Goal: Task Accomplishment & Management: Manage account settings

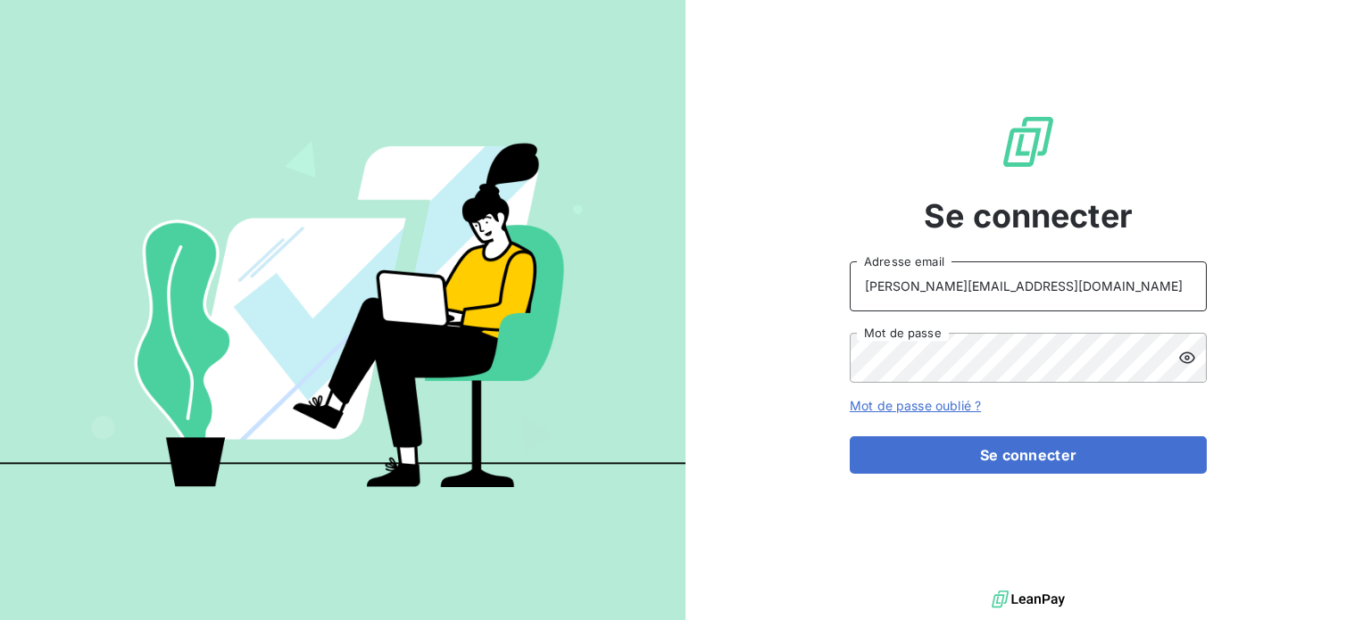
click at [1052, 281] on input "[PERSON_NAME][EMAIL_ADDRESS][DOMAIN_NAME]" at bounding box center [1027, 286] width 357 height 50
click at [1049, 294] on input "[PERSON_NAME][EMAIL_ADDRESS][DOMAIN_NAME]" at bounding box center [1027, 286] width 357 height 50
click at [1174, 181] on div "Se connecter [PERSON_NAME][EMAIL_ADDRESS][DOMAIN_NAME] Adresse email Mot de pas…" at bounding box center [1027, 293] width 357 height 586
click at [1177, 167] on div "Se connecter [PERSON_NAME][EMAIL_ADDRESS][DOMAIN_NAME] Adresse email Mot de pas…" at bounding box center [1027, 293] width 357 height 586
click at [1185, 311] on nordpass-icon at bounding box center [1027, 311] width 357 height 0
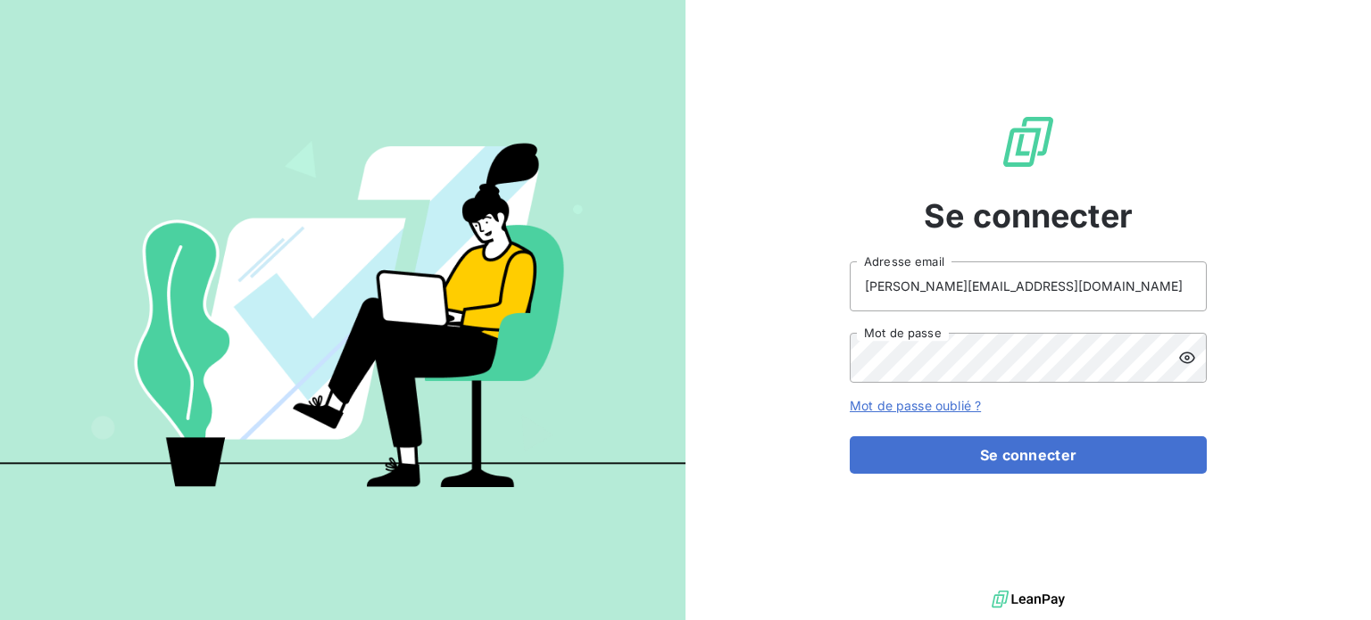
click at [0, 619] on nordpass-autofill-portal at bounding box center [0, 620] width 0 height 0
type input "[PERSON_NAME][EMAIL_ADDRESS][DOMAIN_NAME]"
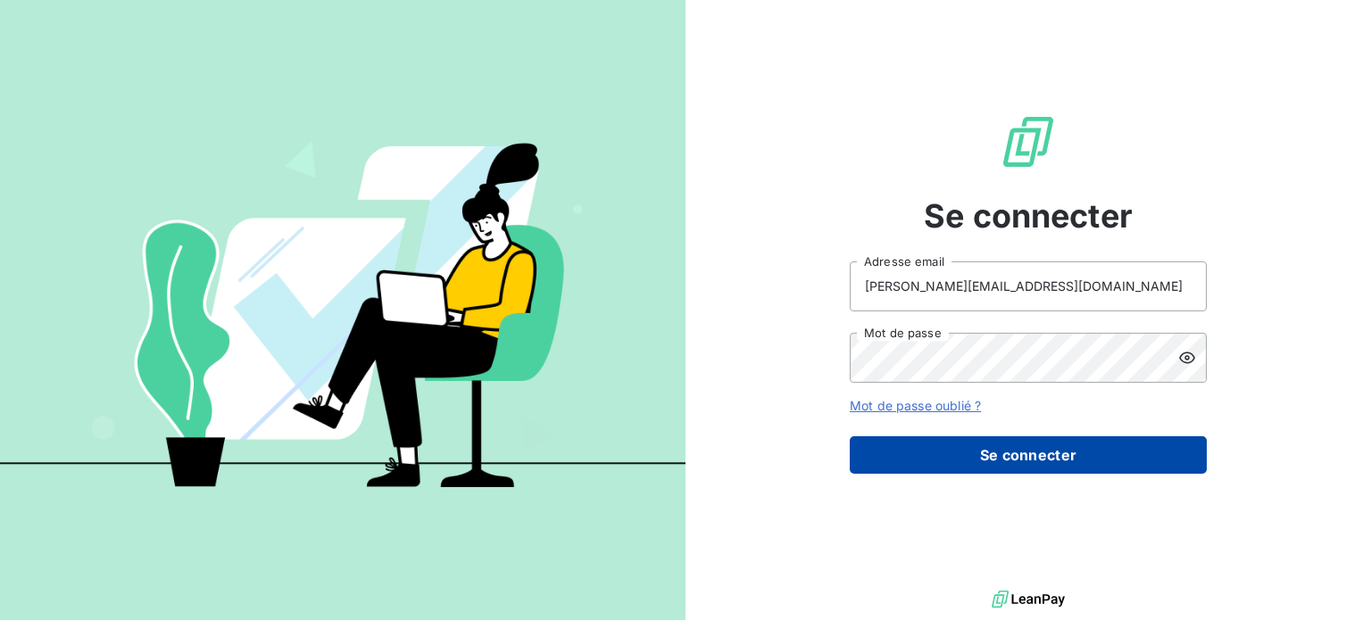
click at [913, 459] on button "Se connecter" at bounding box center [1027, 454] width 357 height 37
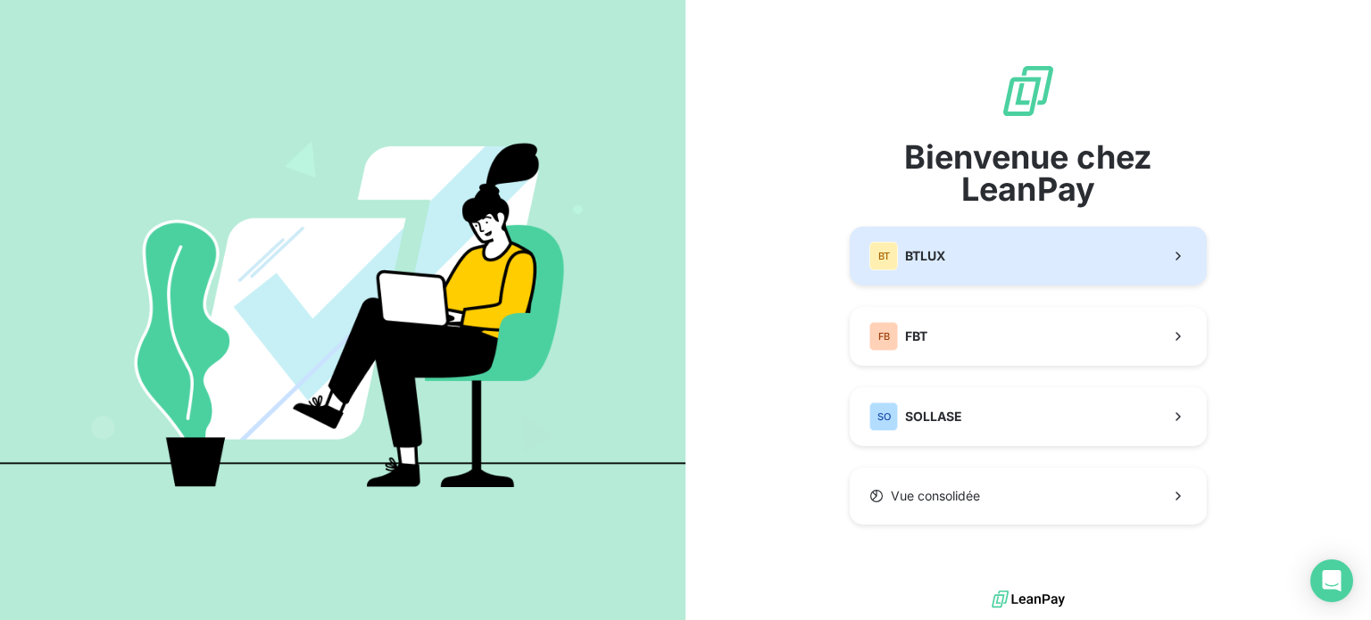
click at [930, 262] on span "BTLUX" at bounding box center [925, 256] width 40 height 18
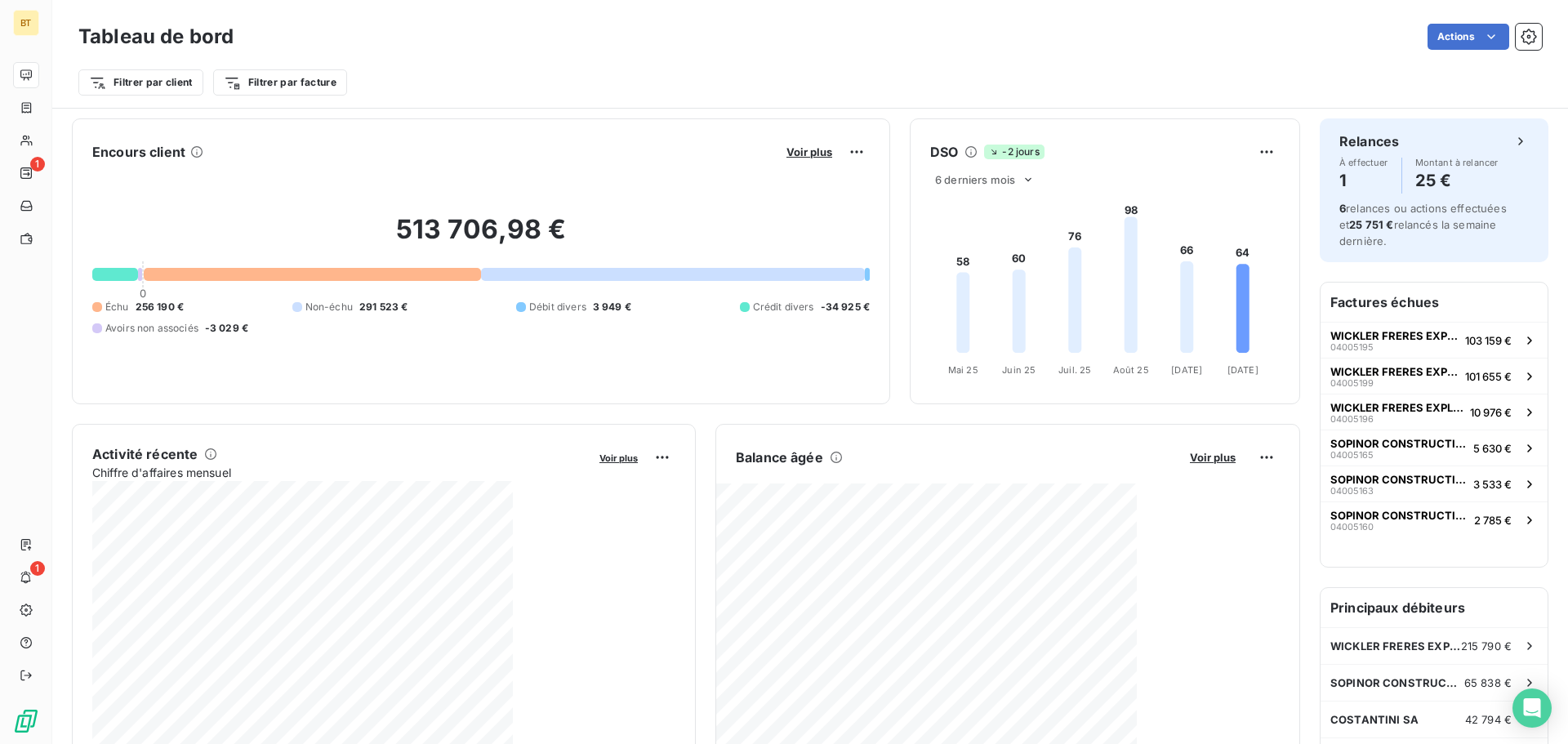
scroll to position [82, 0]
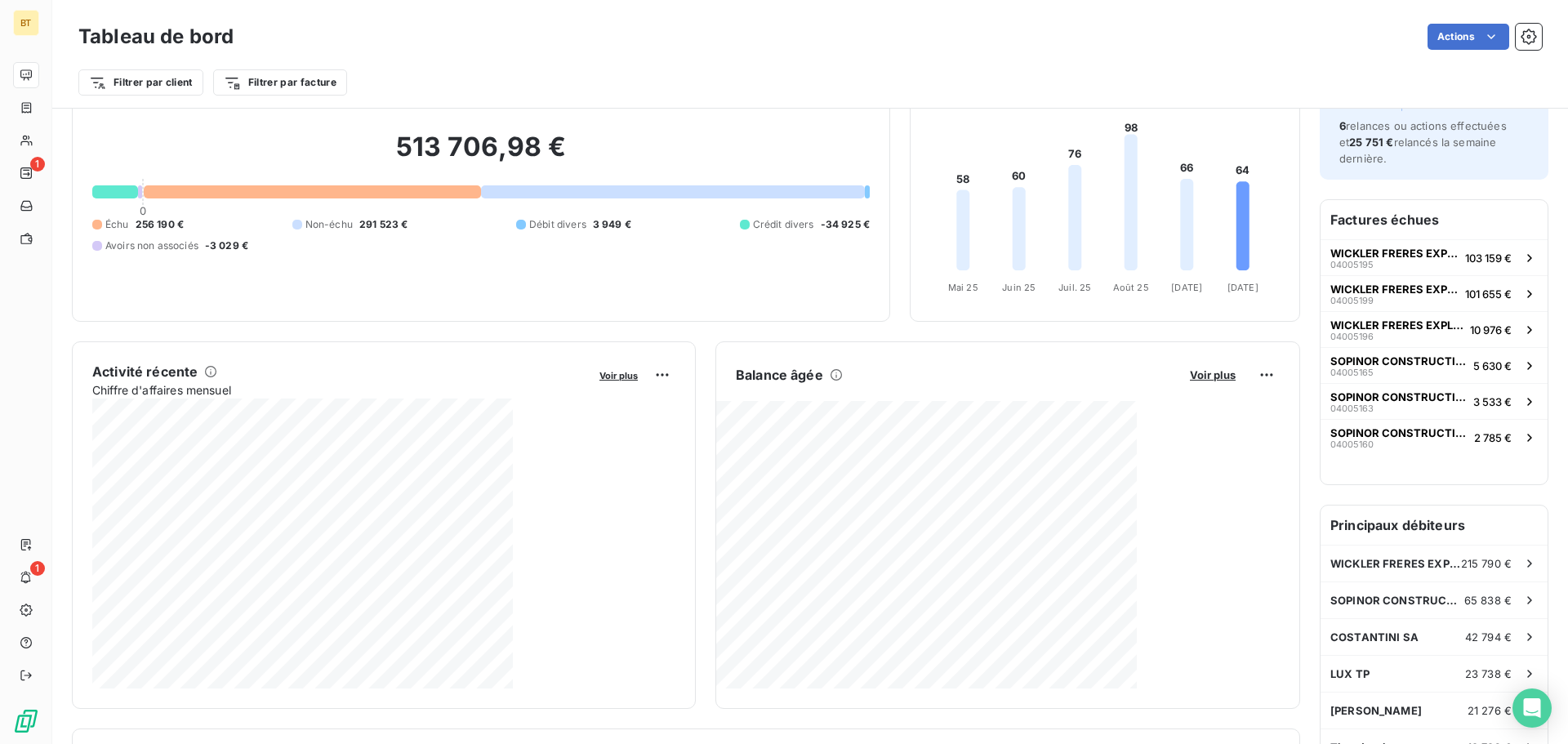
drag, startPoint x: 520, startPoint y: 177, endPoint x: 519, endPoint y: 191, distance: 14.0
click at [519, 185] on div "513 706,98 € 0 Échu 256 190 € Non-échu 291 523 € Débit divers 3 949 € Crédit di…" at bounding box center [481, 191] width 777 height 219
click at [518, 194] on div at bounding box center [673, 192] width 384 height 13
click at [652, 72] on div "Filtrer par client Filtrer par facture" at bounding box center [810, 82] width 1464 height 31
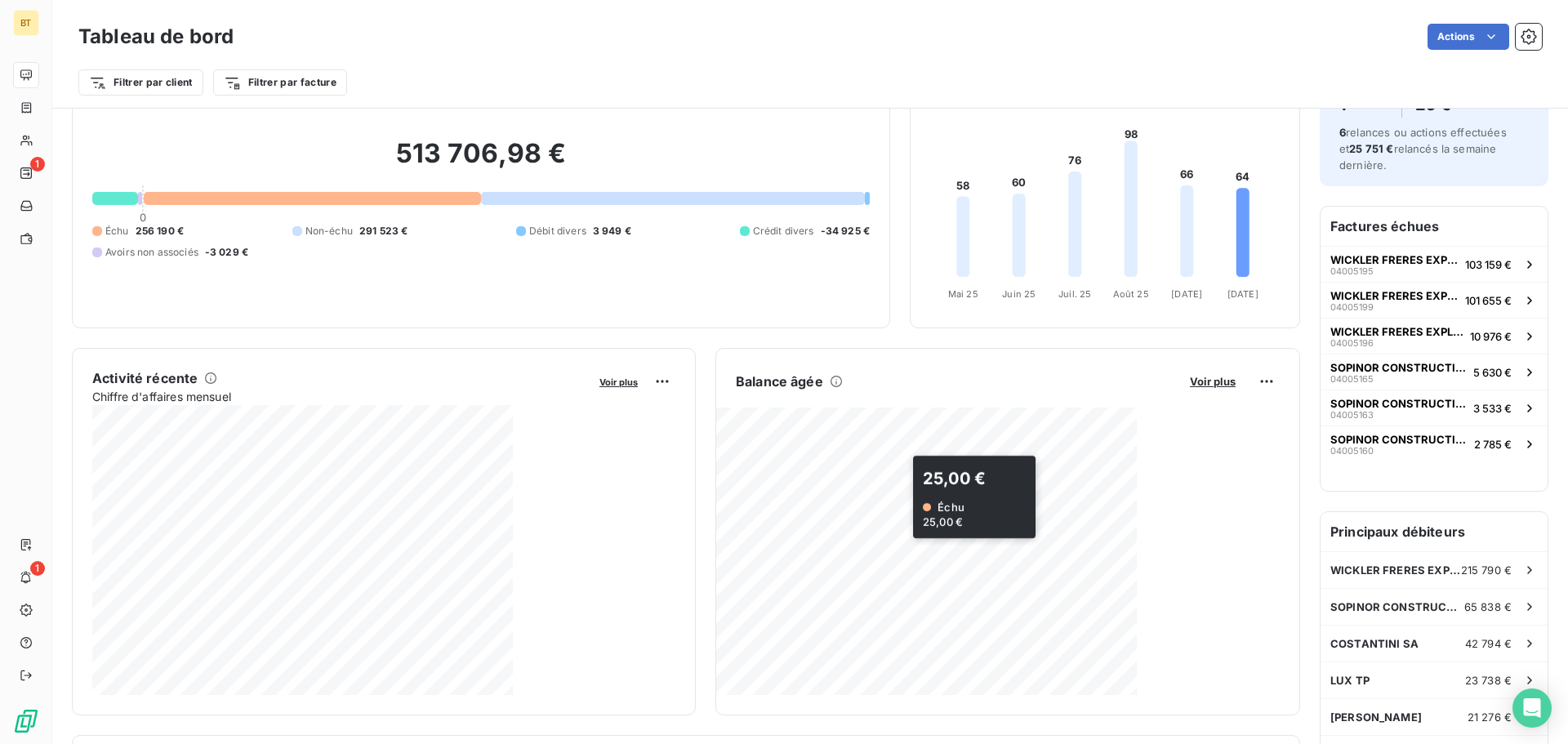
scroll to position [0, 0]
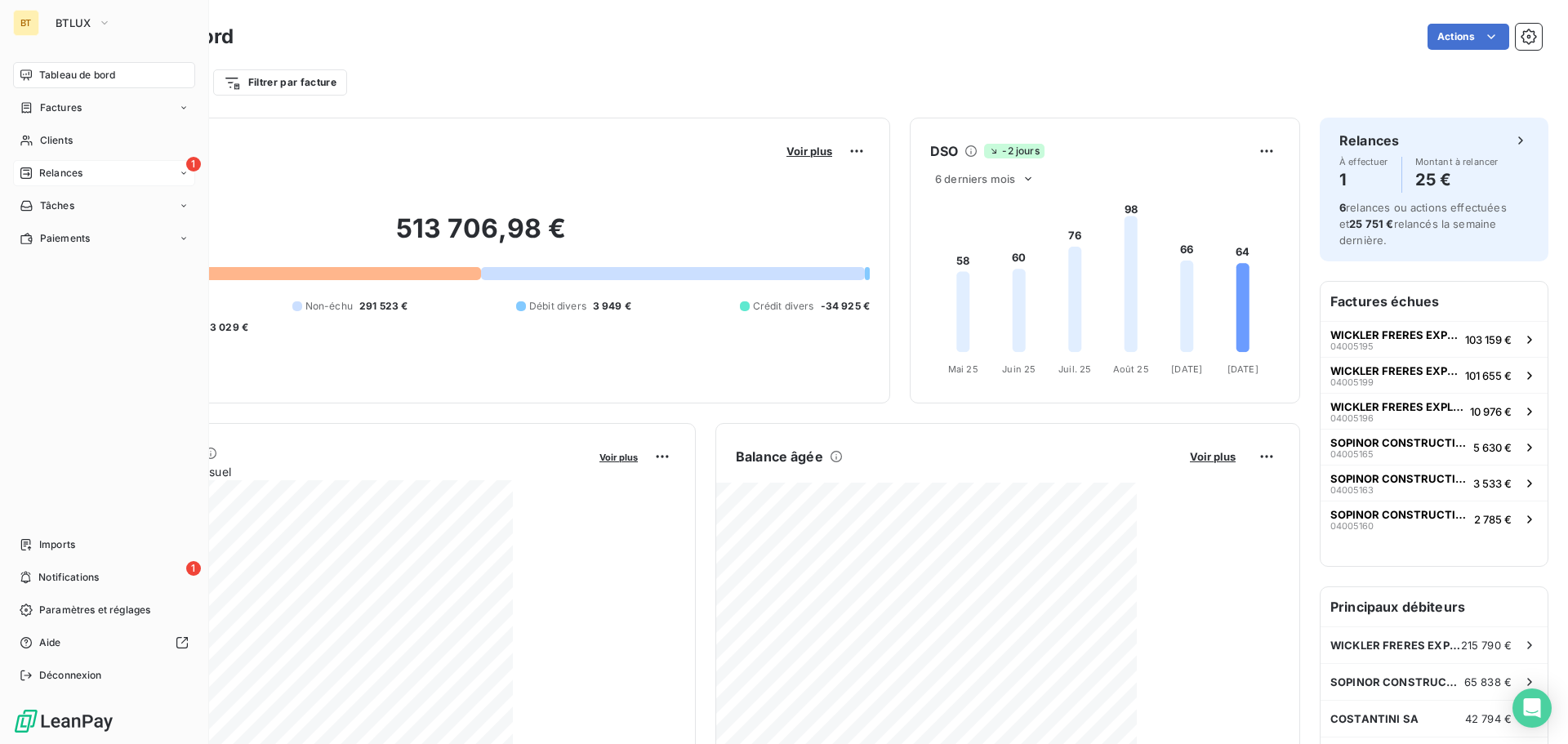
click at [87, 178] on div "1 Relances" at bounding box center [103, 173] width 182 height 27
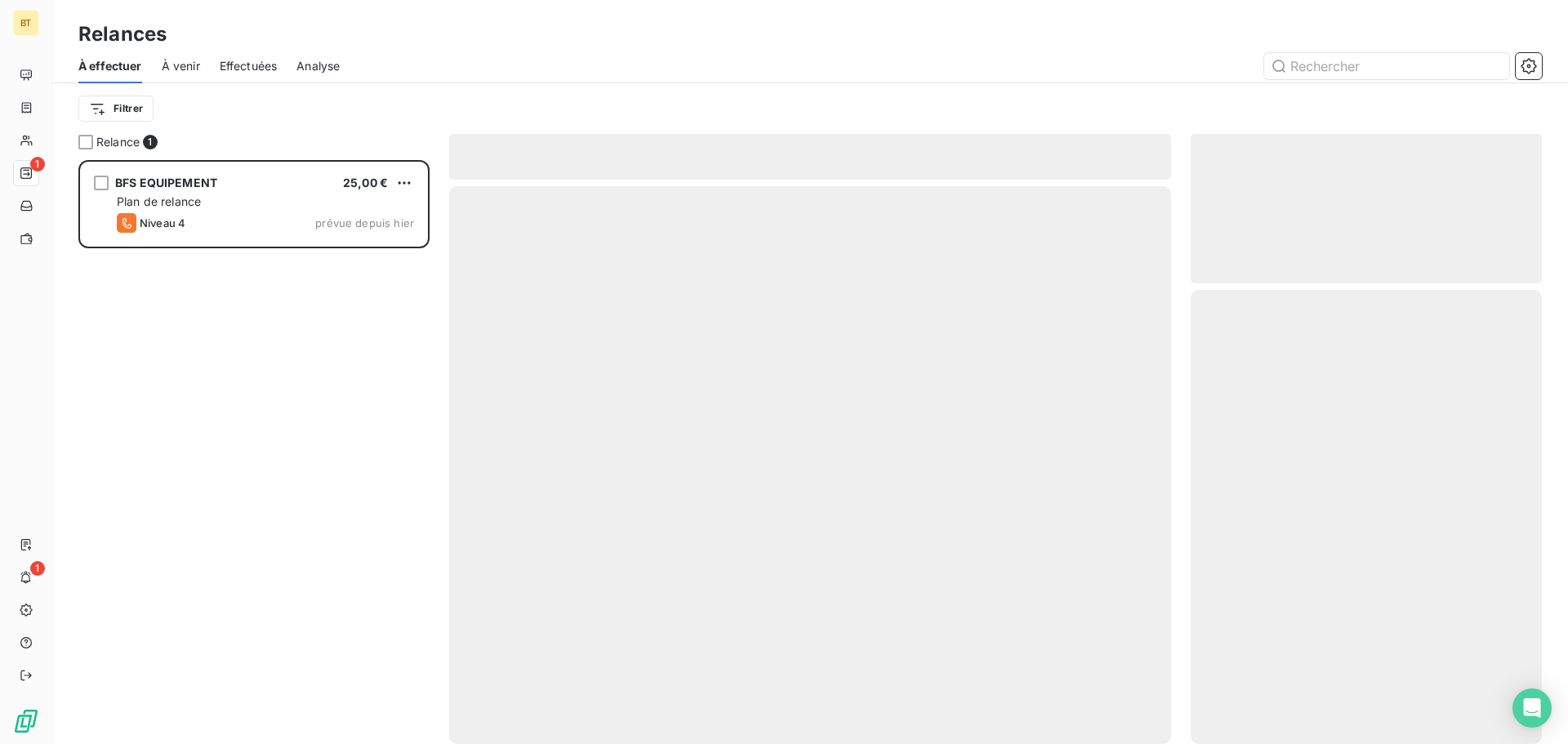
scroll to position [572, 339]
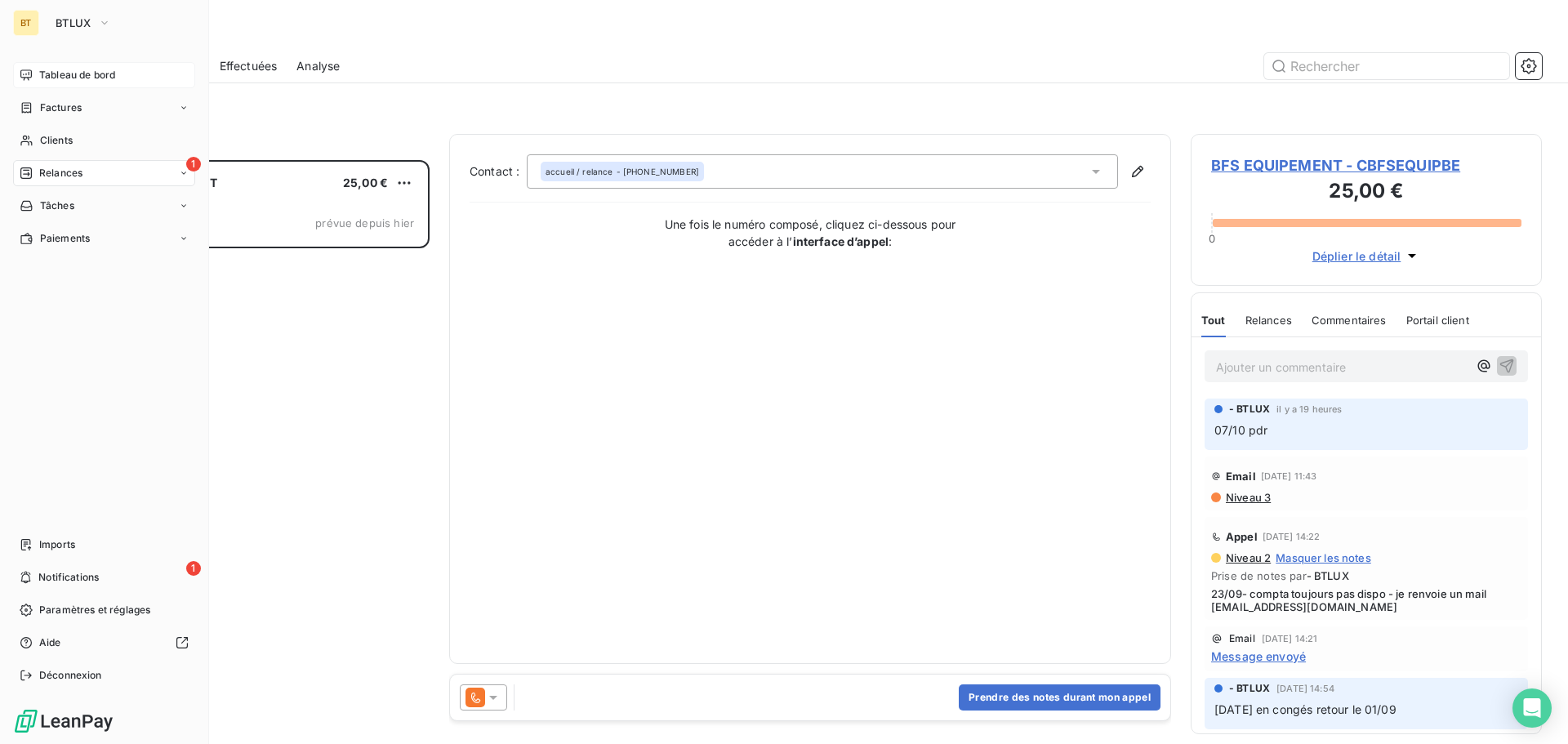
click at [55, 74] on span "Tableau de bord" at bounding box center [77, 75] width 76 height 15
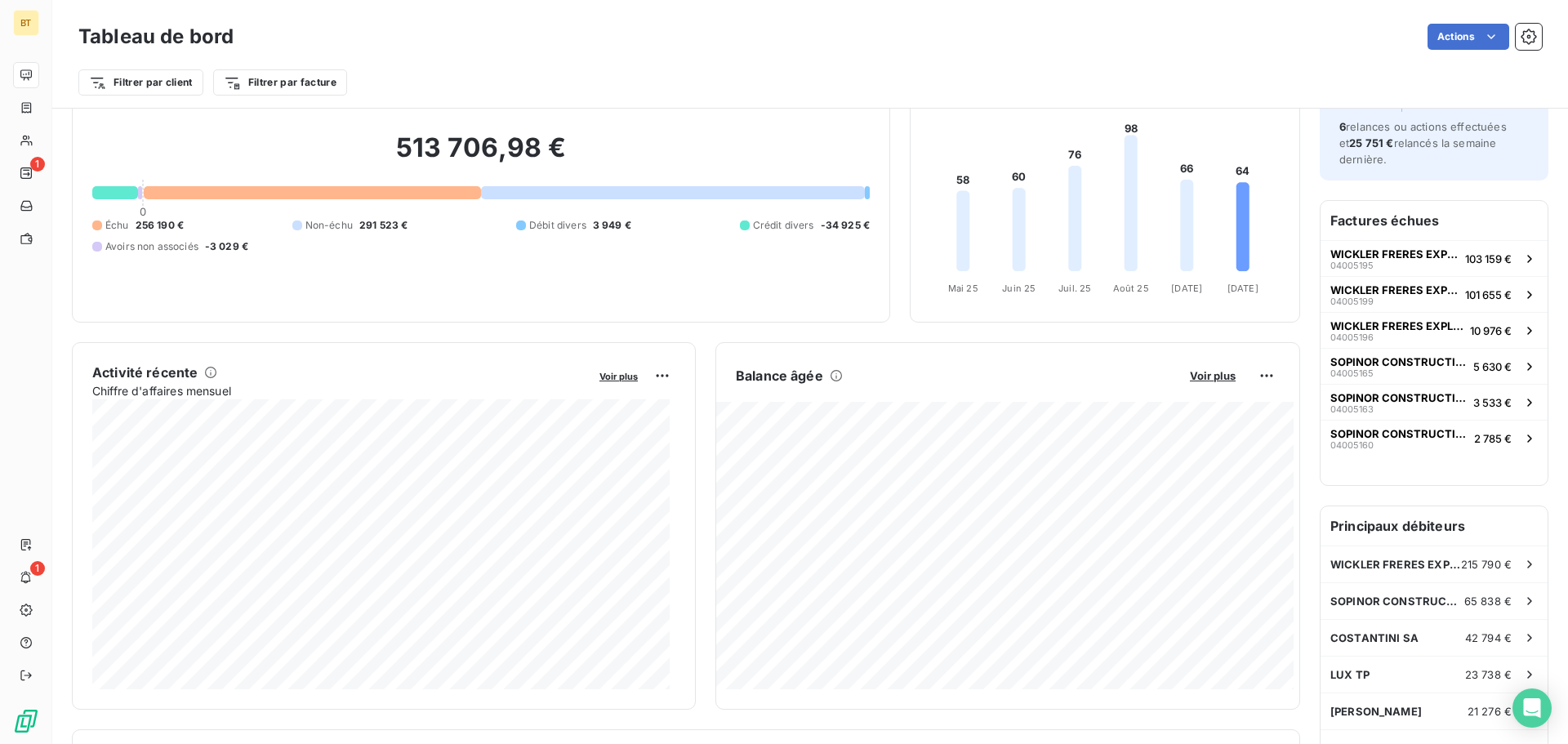
scroll to position [82, 0]
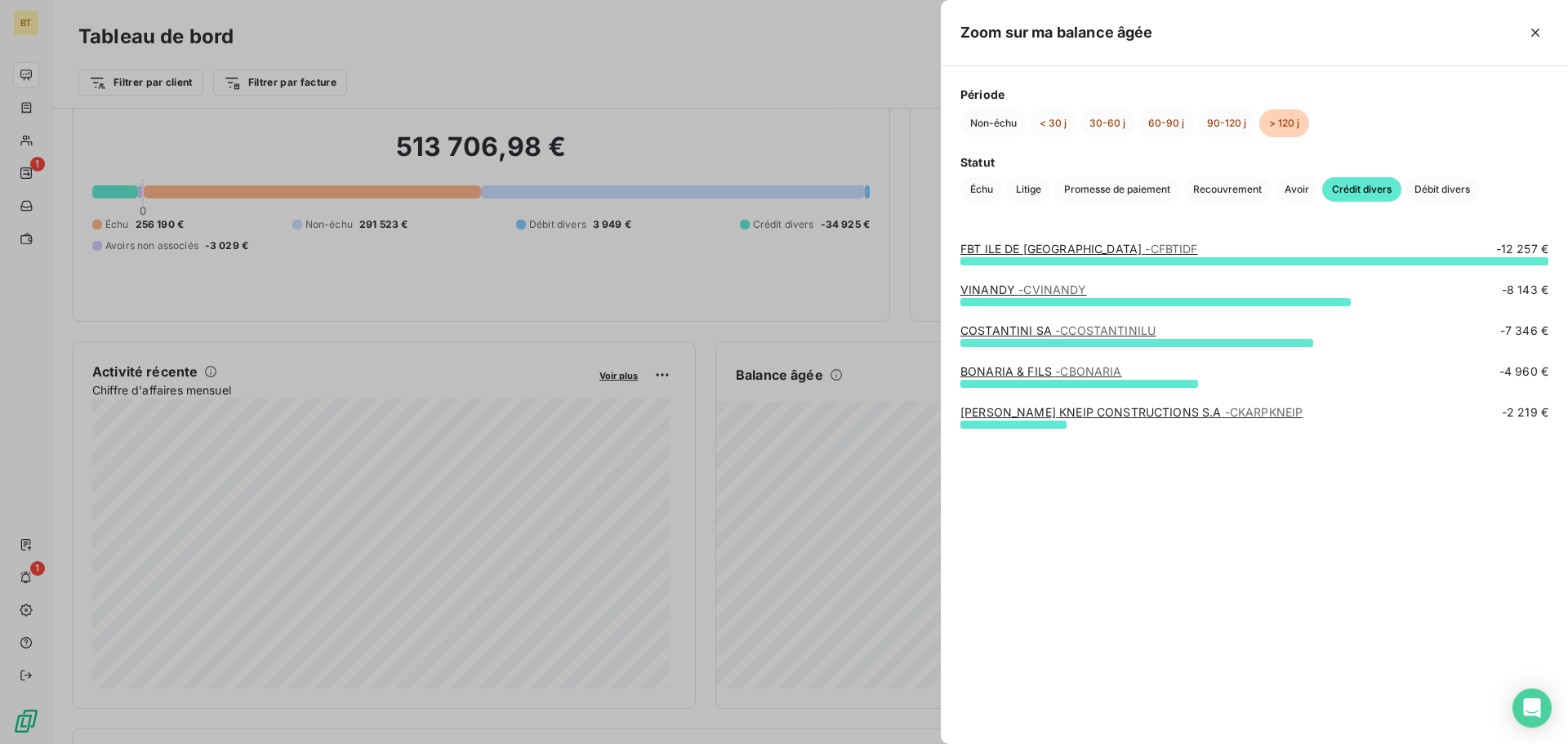
click at [821, 324] on div at bounding box center [784, 372] width 1568 height 744
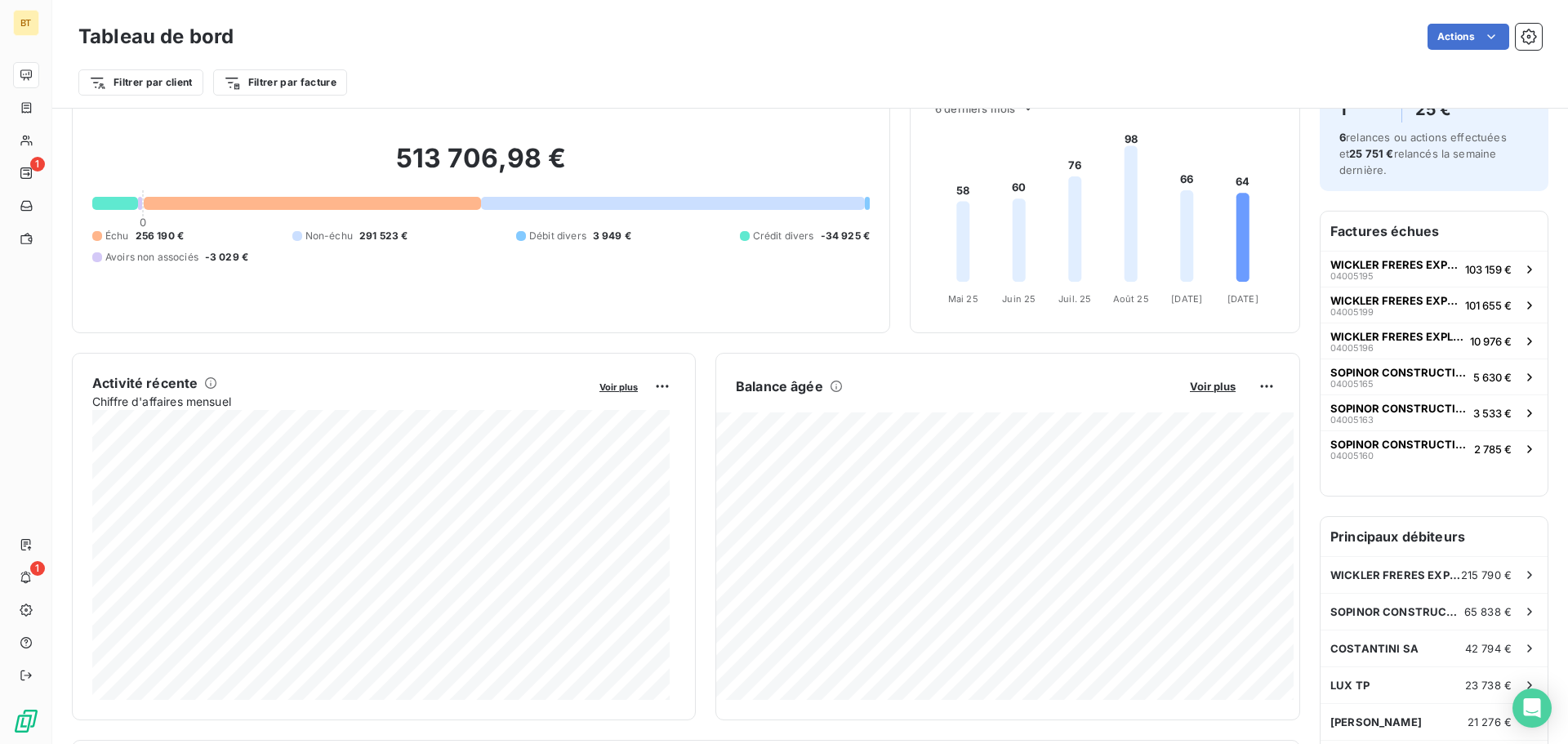
scroll to position [164, 0]
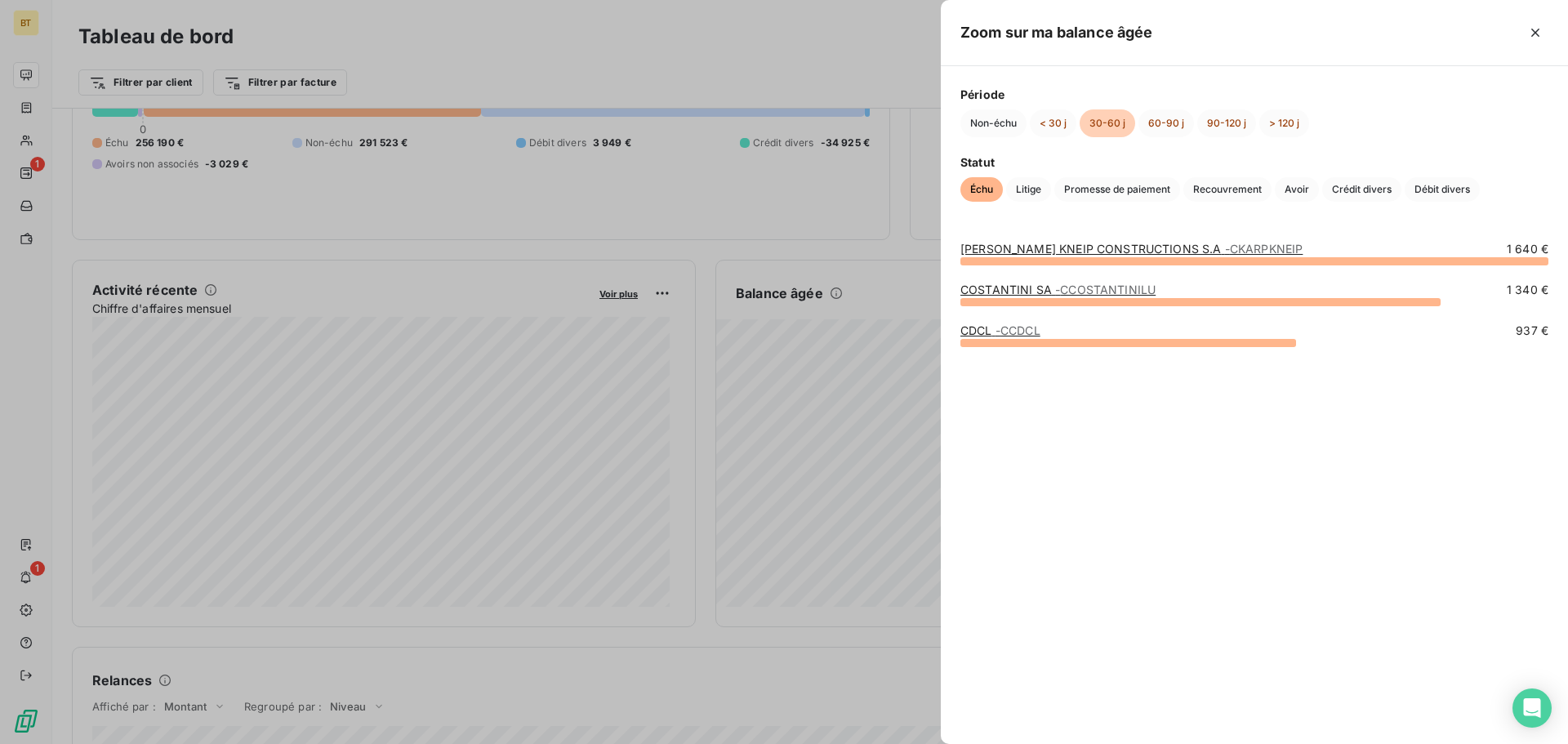
click at [858, 566] on div at bounding box center [784, 372] width 1568 height 744
click at [841, 566] on div at bounding box center [784, 372] width 1568 height 744
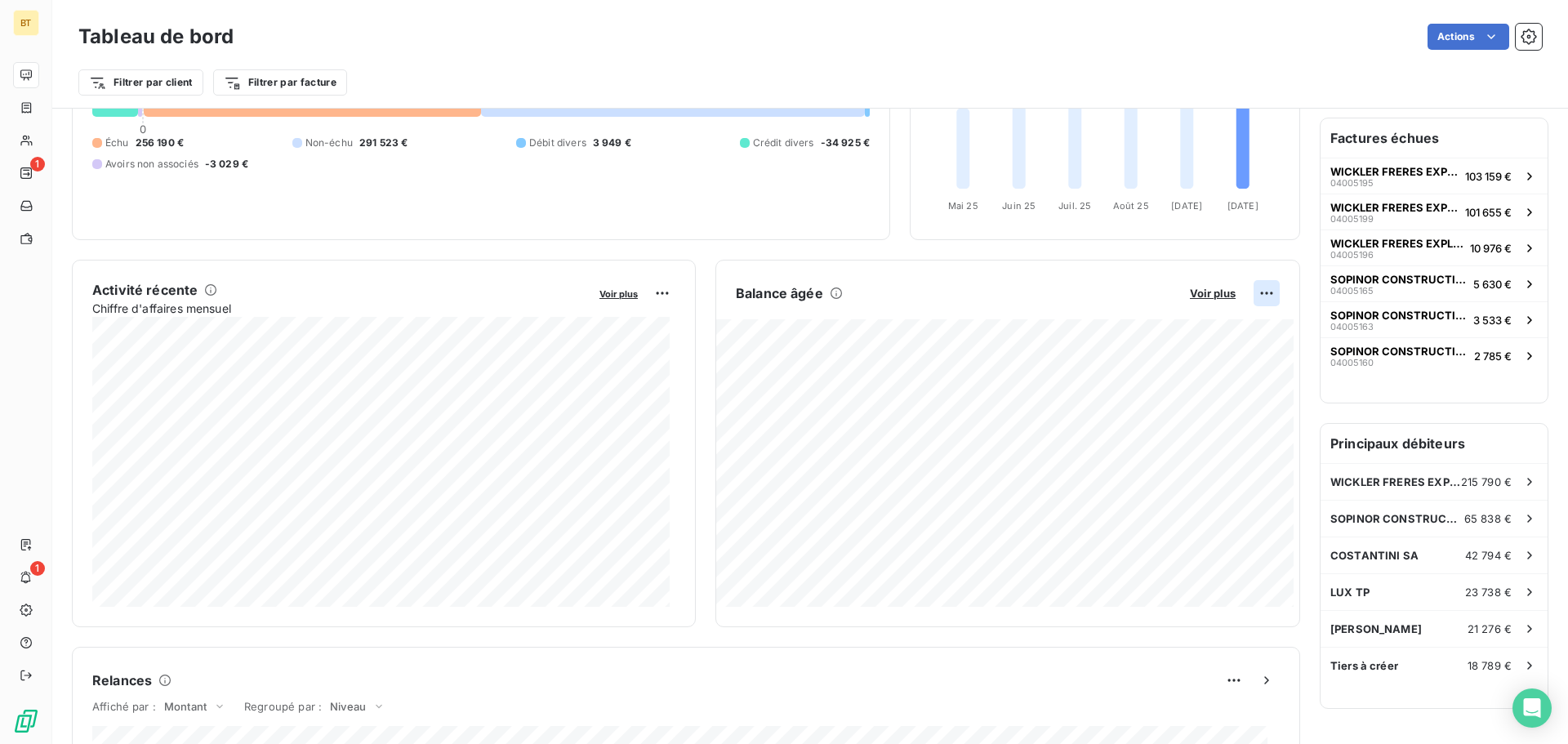
click at [1254, 289] on html "BT 1 1 Tableau de bord Actions Filtrer par client Filtrer par facture Encours c…" at bounding box center [784, 372] width 1568 height 744
click at [1249, 297] on html "BT 1 1 Tableau de bord Actions Filtrer par client Filtrer par facture Encours c…" at bounding box center [784, 372] width 1568 height 744
click at [1196, 292] on html "BT 1 1 Tableau de bord Actions Filtrer par client Filtrer par facture Encours c…" at bounding box center [784, 372] width 1568 height 744
click at [1202, 296] on span "Voir plus" at bounding box center [1213, 293] width 46 height 13
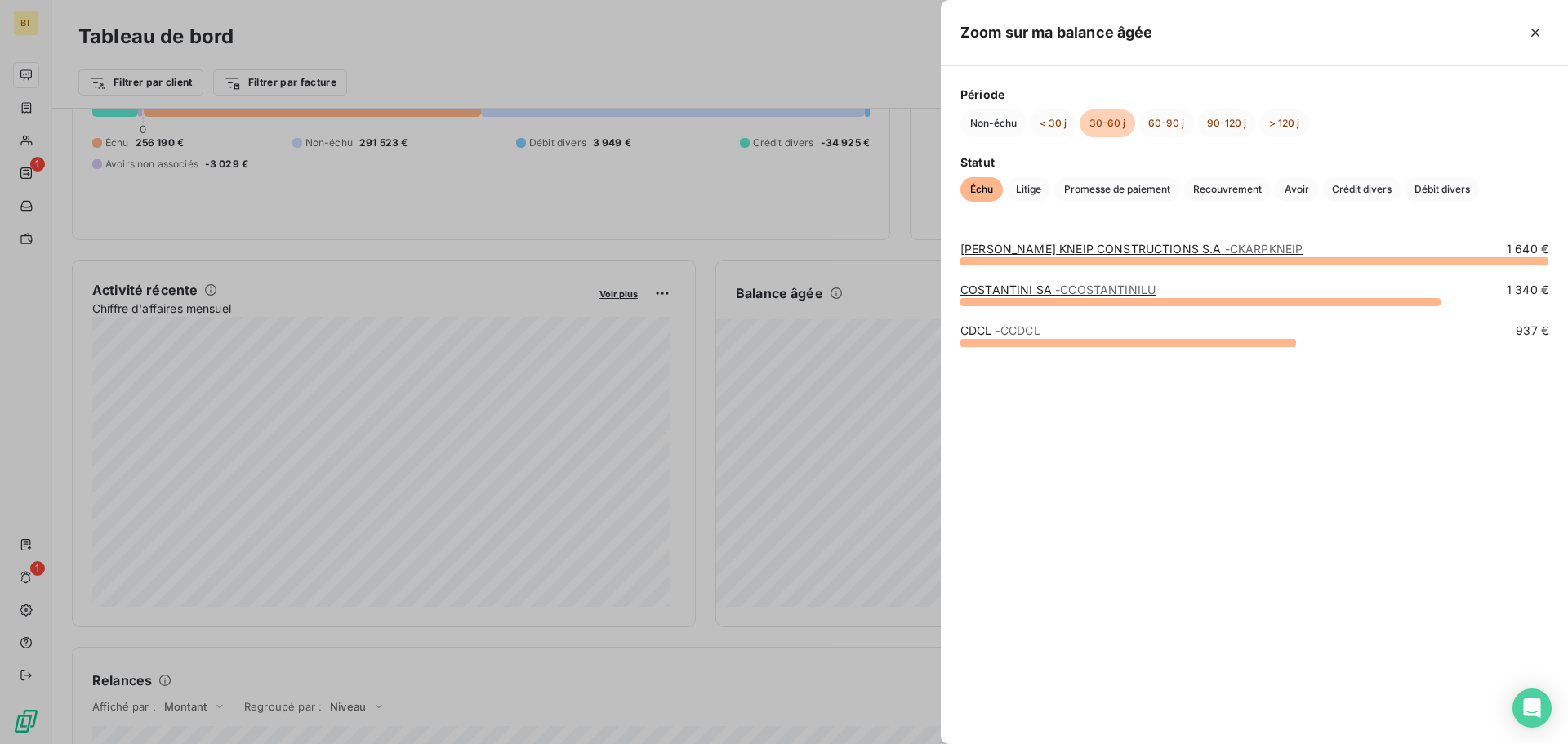
click at [770, 240] on div at bounding box center [784, 372] width 1568 height 744
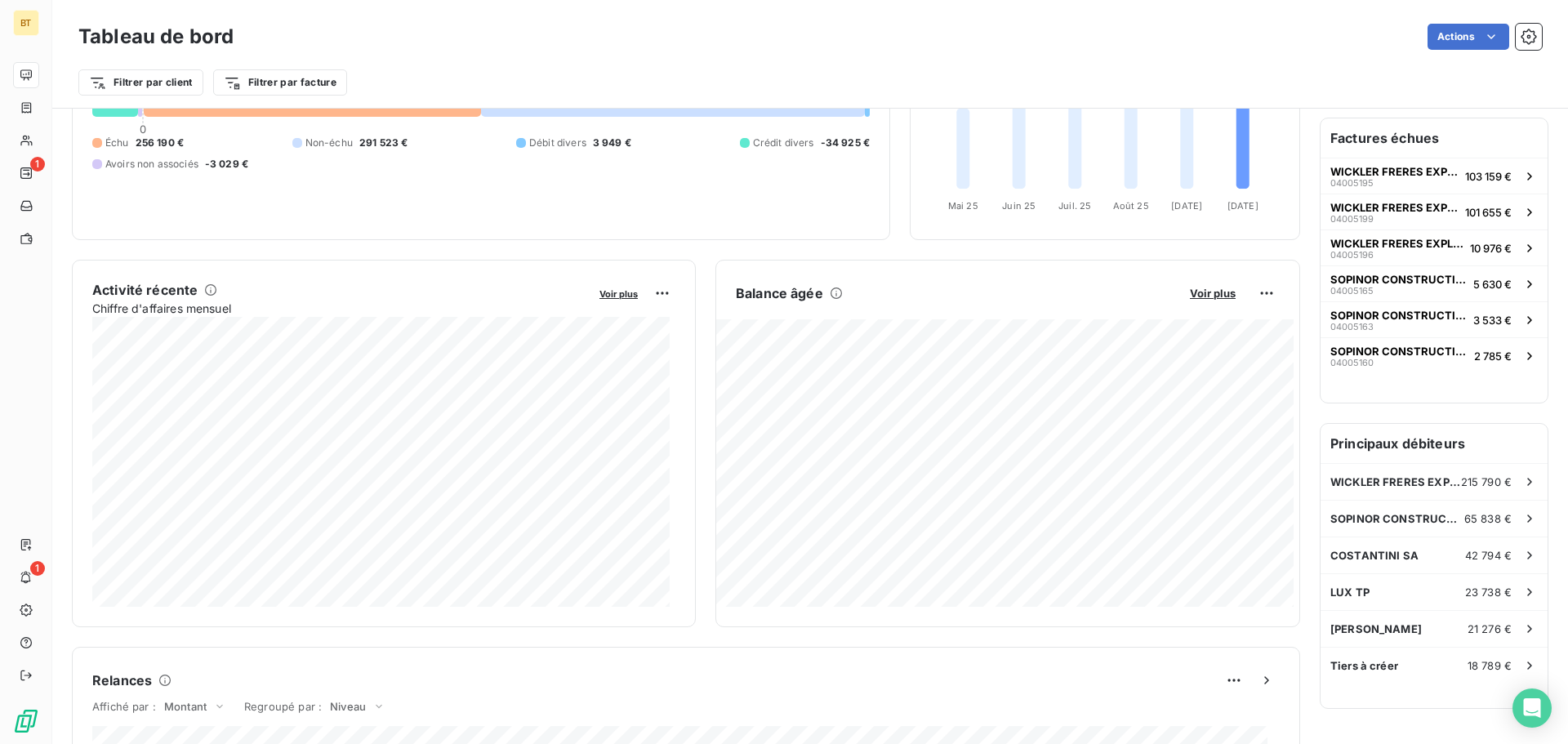
click at [853, 272] on div "Balance âgée Voir plus -28 059,99 € Échu 3 313,33 € Débit divers 3 948,75 € Cré…" at bounding box center [1008, 444] width 585 height 368
click at [1103, 290] on div "Balance âgée" at bounding box center [954, 293] width 436 height 19
click at [1023, 275] on div "Balance âgée Voir plus 3 917,16 € Échu 3 917,16 €" at bounding box center [1008, 444] width 585 height 368
click at [1202, 297] on span "Voir plus" at bounding box center [1213, 293] width 46 height 13
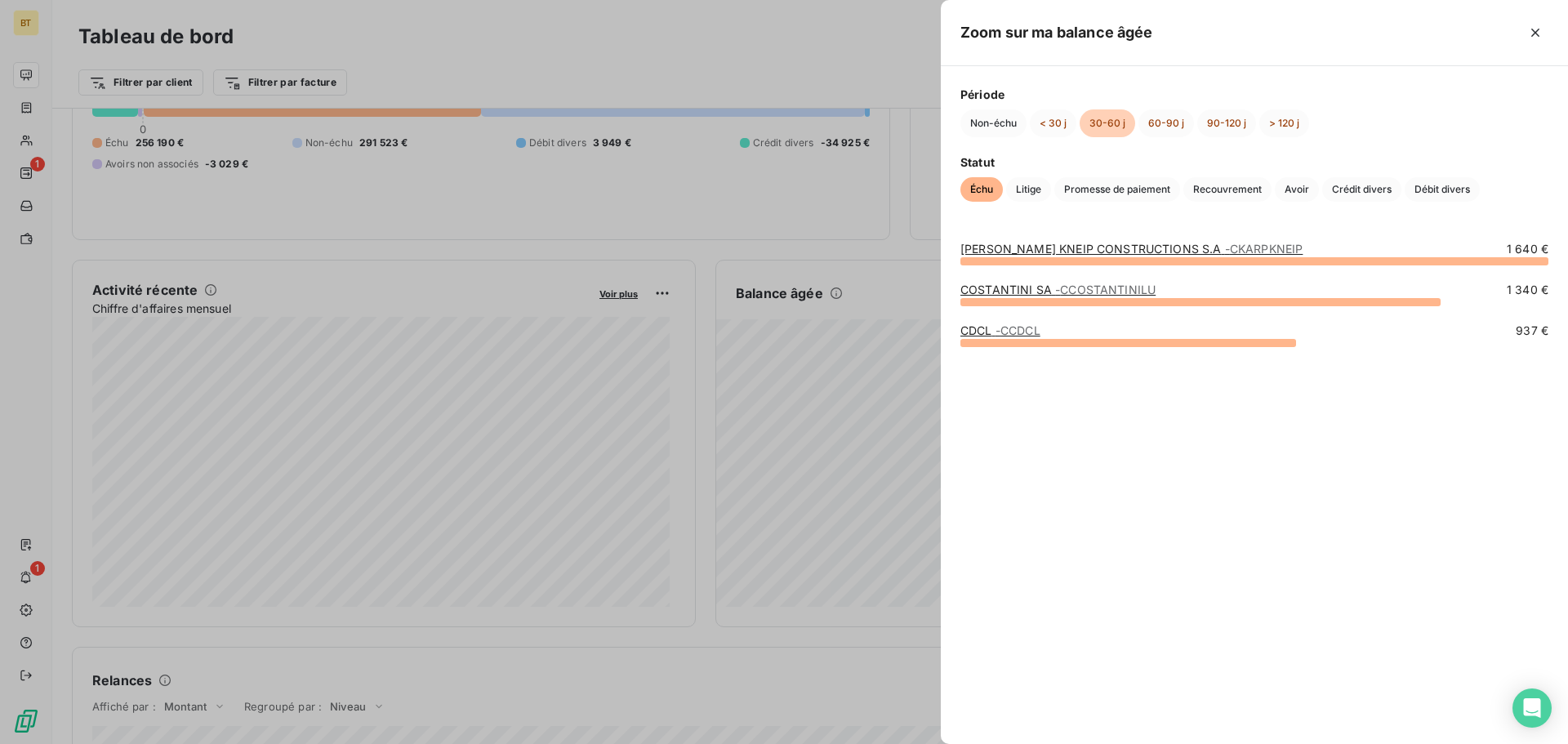
click at [897, 275] on div at bounding box center [784, 372] width 1568 height 744
click at [1152, 251] on link "[PERSON_NAME] KNEIP CONSTRUCTIONS S.A - CKARPKNEIP" at bounding box center [1131, 248] width 342 height 14
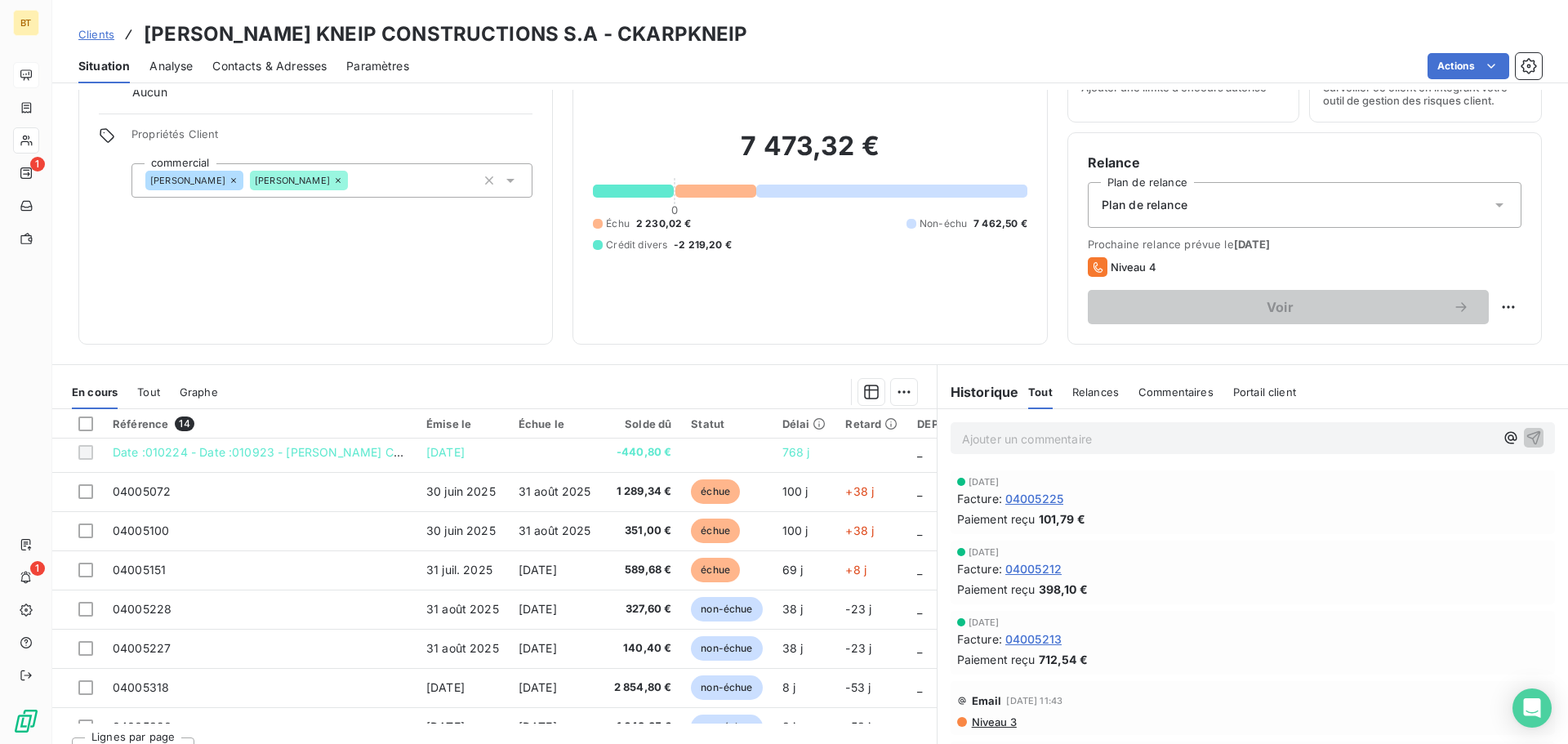
scroll to position [81, 0]
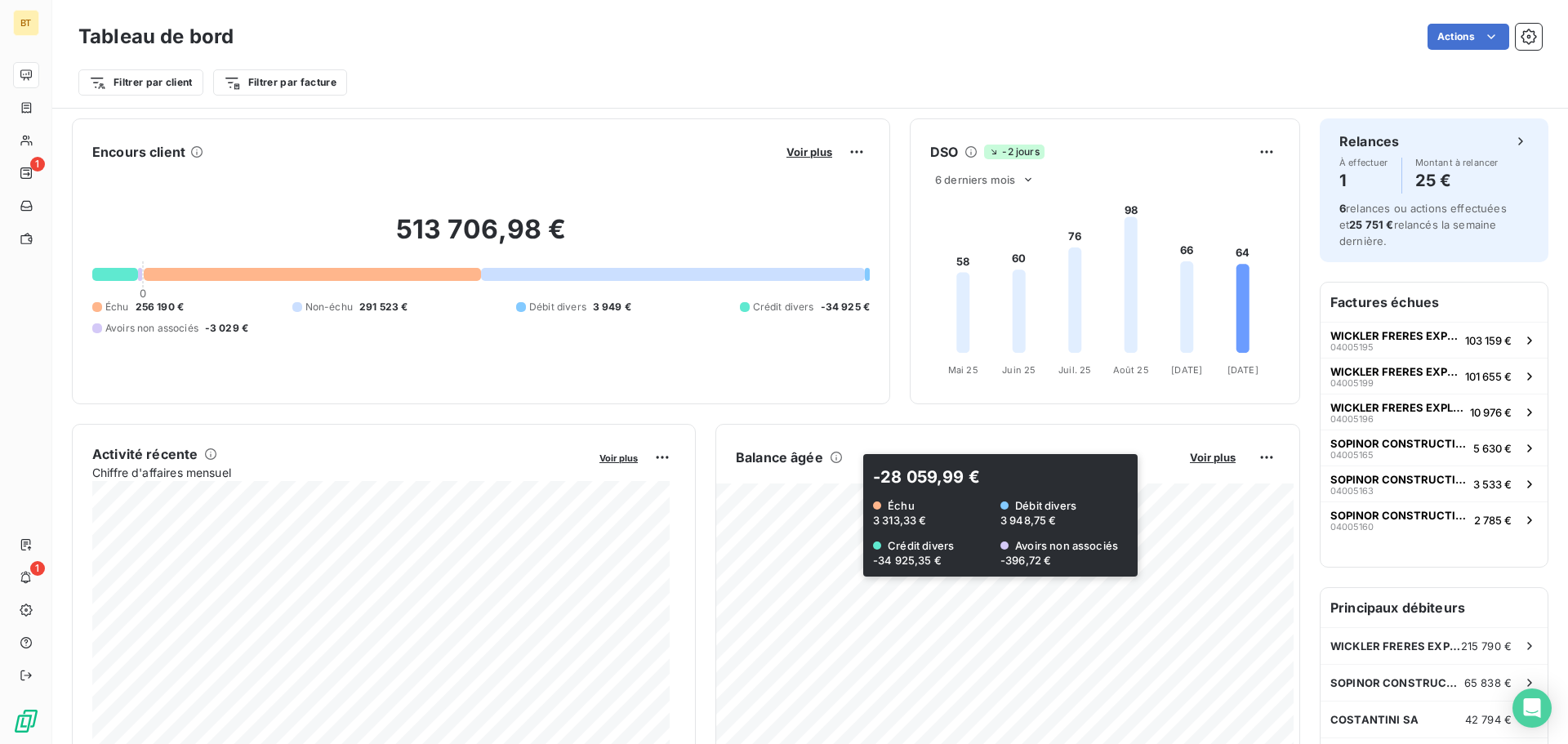
scroll to position [82, 0]
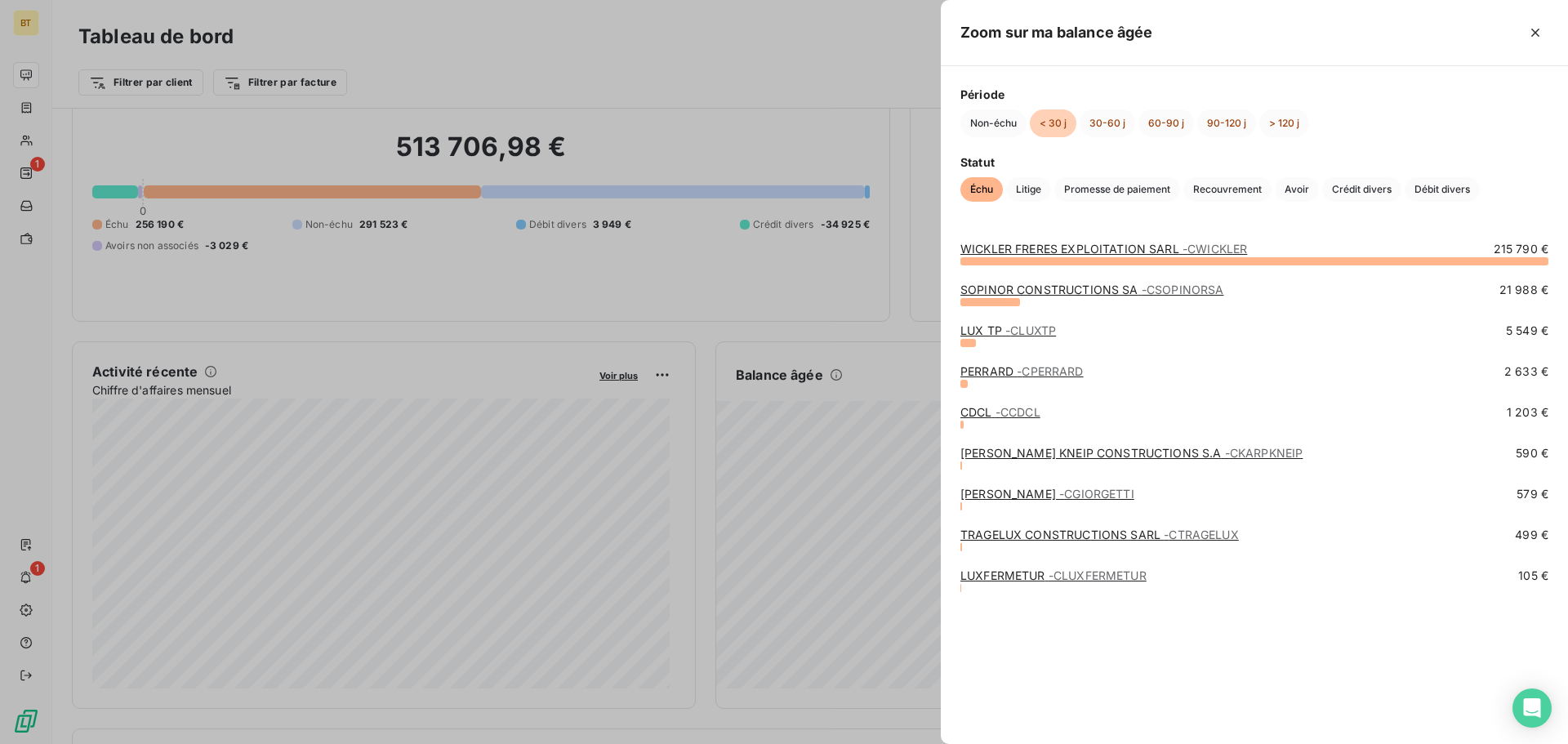
click at [832, 9] on div at bounding box center [784, 372] width 1568 height 744
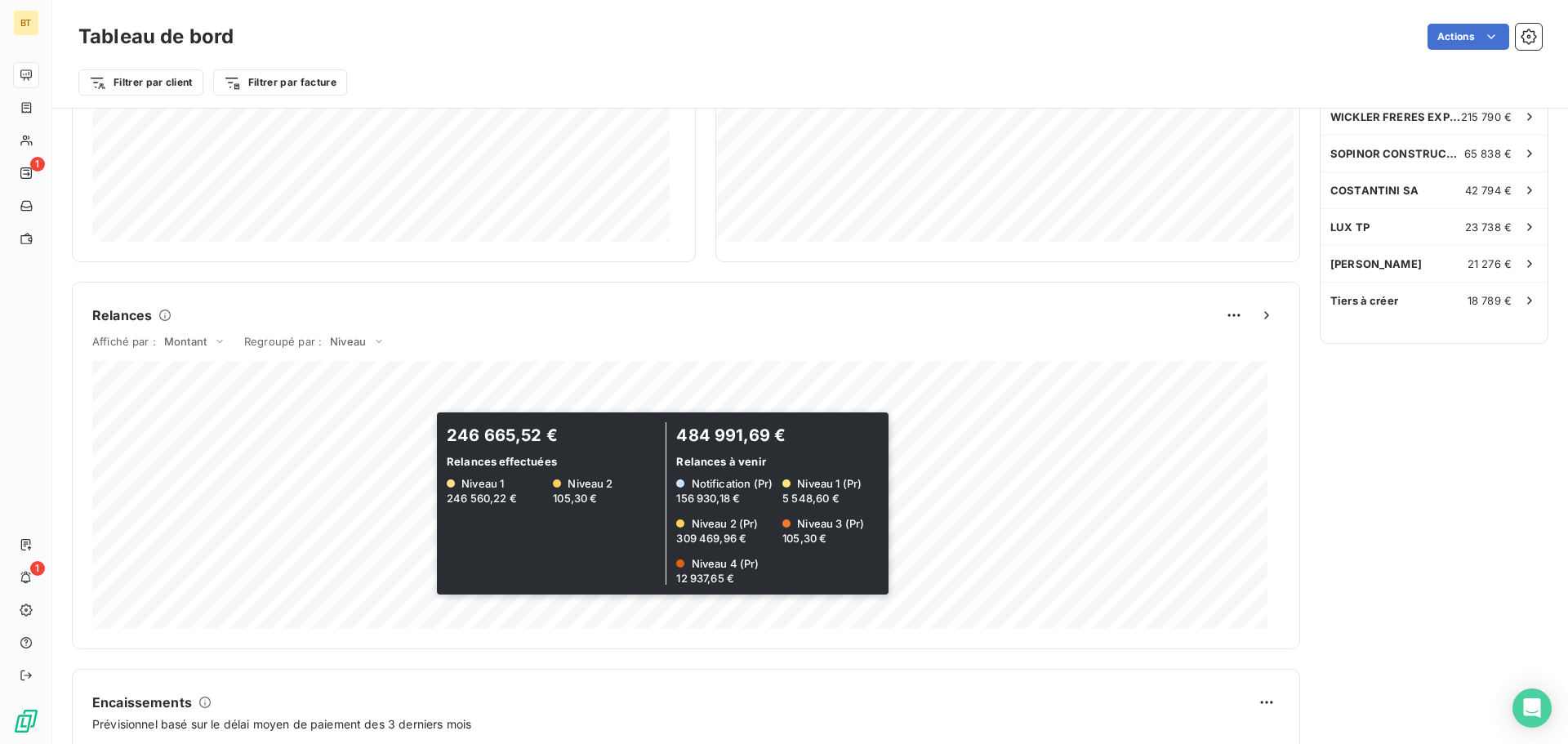
scroll to position [572, 0]
